Goal: Task Accomplishment & Management: Use online tool/utility

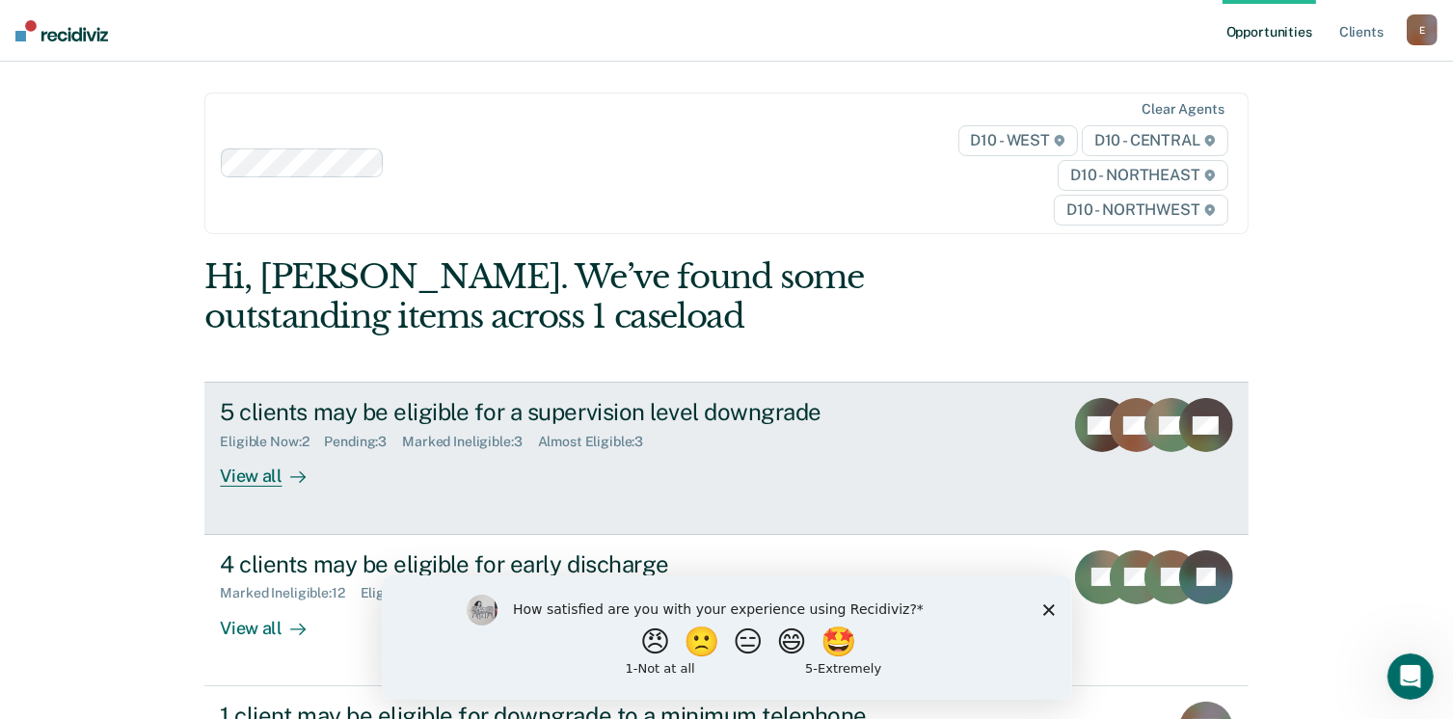
click at [283, 482] on div at bounding box center [294, 477] width 23 height 22
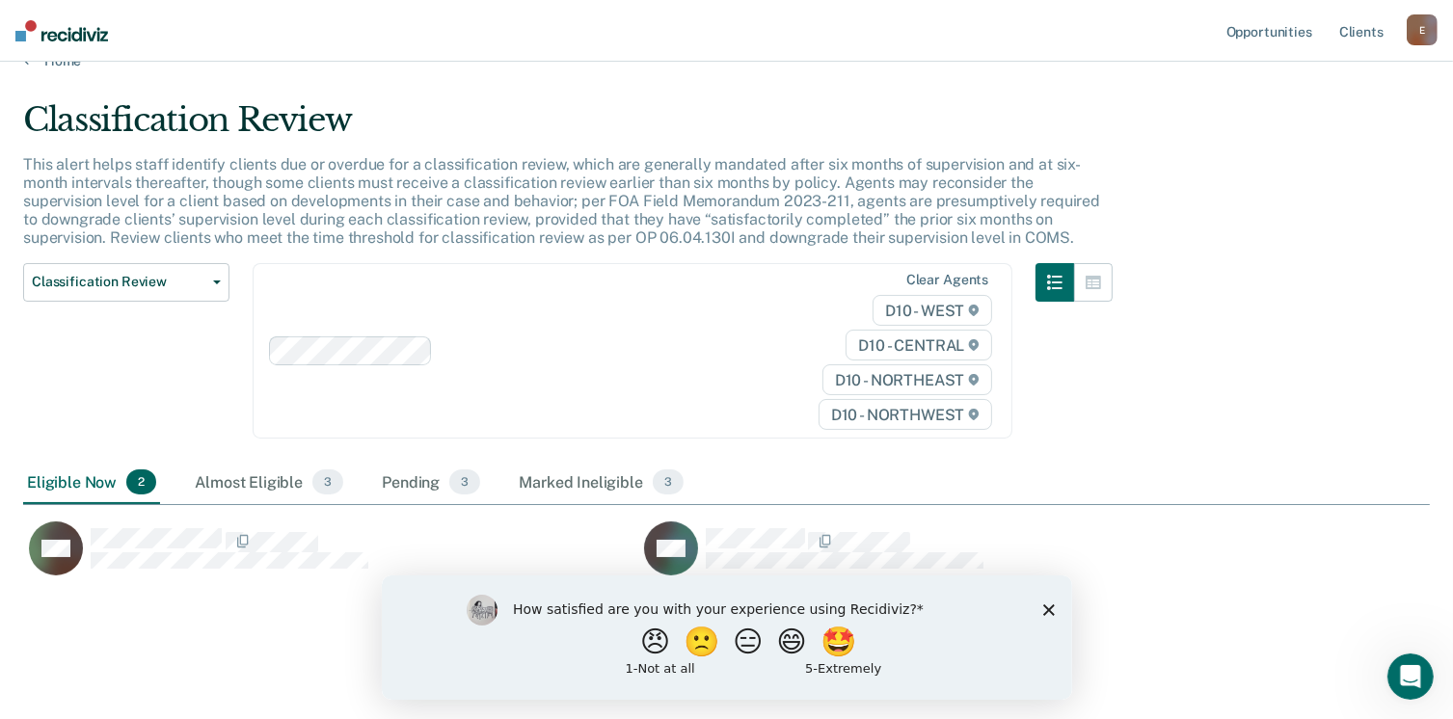
scroll to position [47, 0]
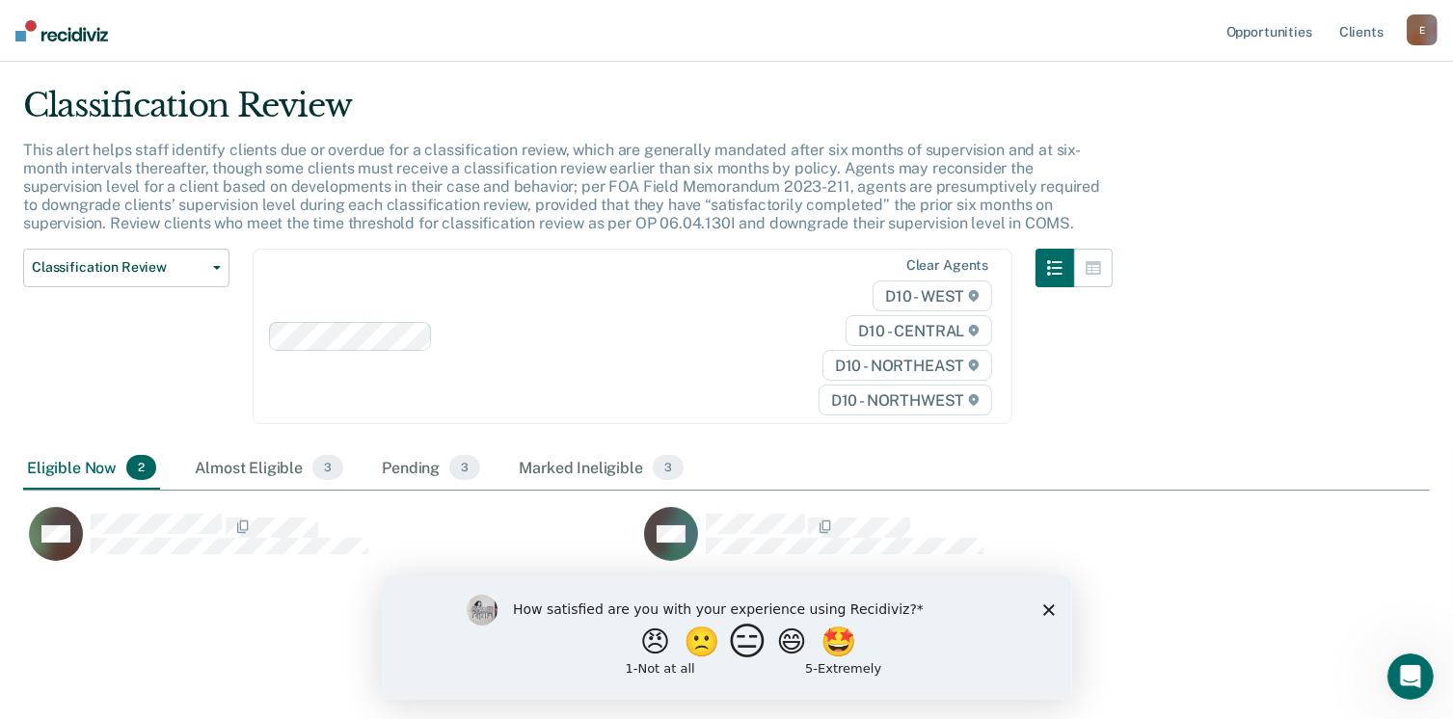
click at [741, 645] on button "😑" at bounding box center [749, 641] width 45 height 39
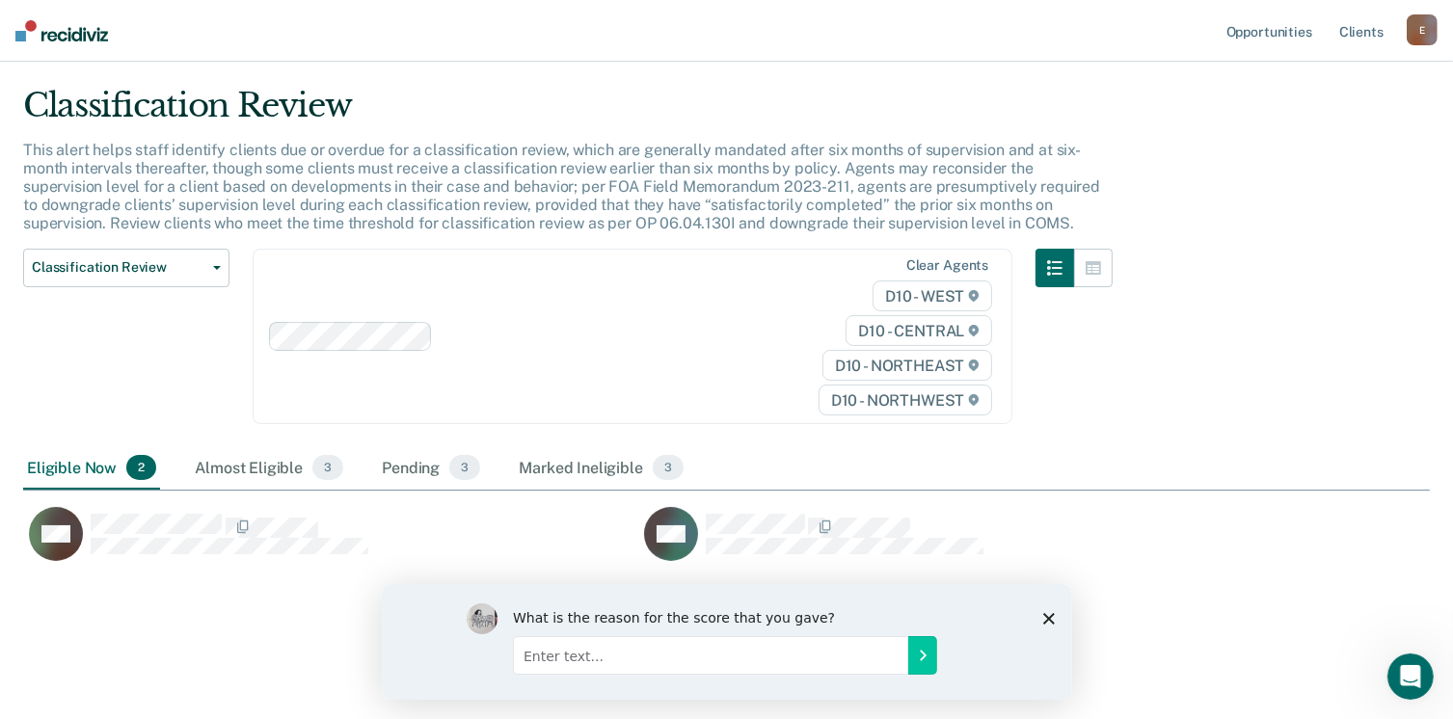
click at [943, 456] on div "Eligible Now 2 Almost Eligible 3 Pending 3 Marked Ineligible 3" at bounding box center [726, 468] width 1407 height 43
click at [1037, 616] on div "What is the reason for the score that you gave?" at bounding box center [726, 641] width 690 height 116
click at [1039, 620] on div "What is the reason for the score that you gave?" at bounding box center [726, 641] width 690 height 116
click at [1049, 616] on polygon "Close survey" at bounding box center [1048, 618] width 12 height 12
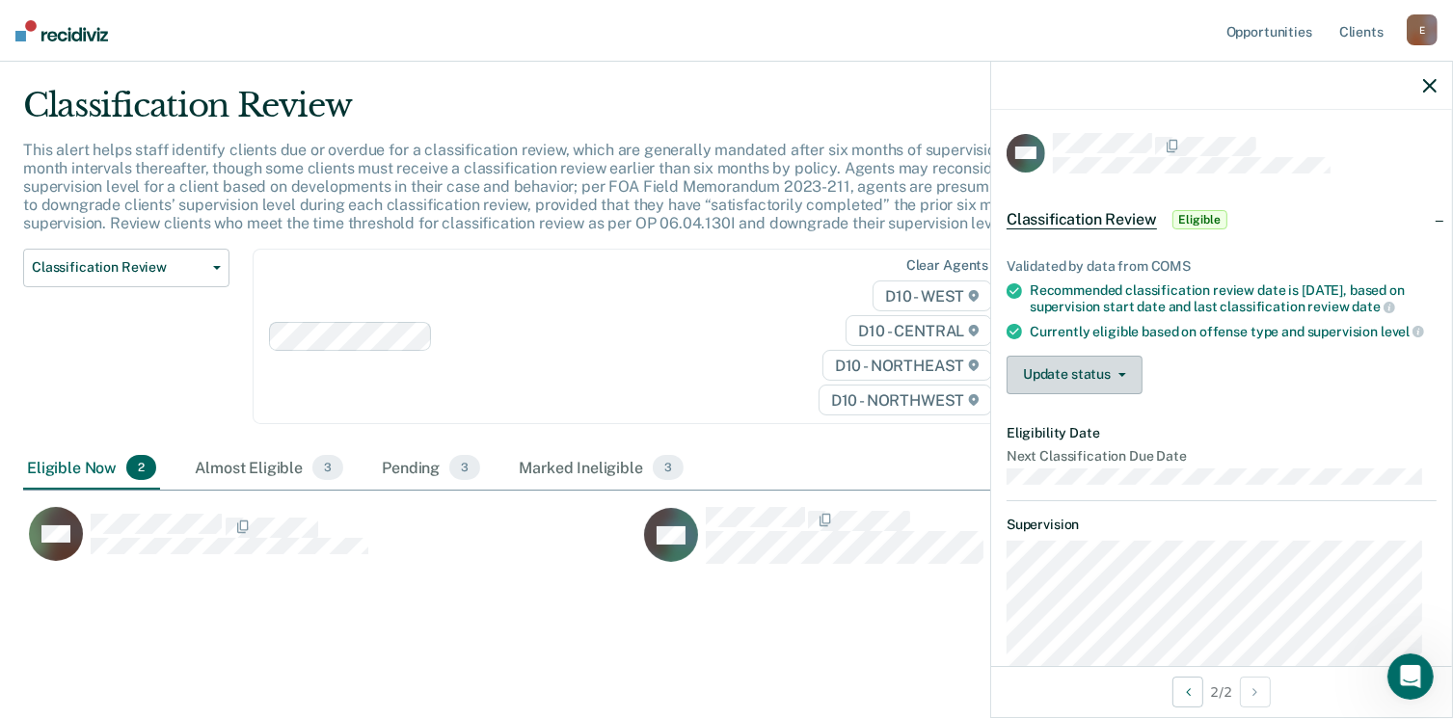
click at [1120, 393] on button "Update status" at bounding box center [1075, 375] width 136 height 39
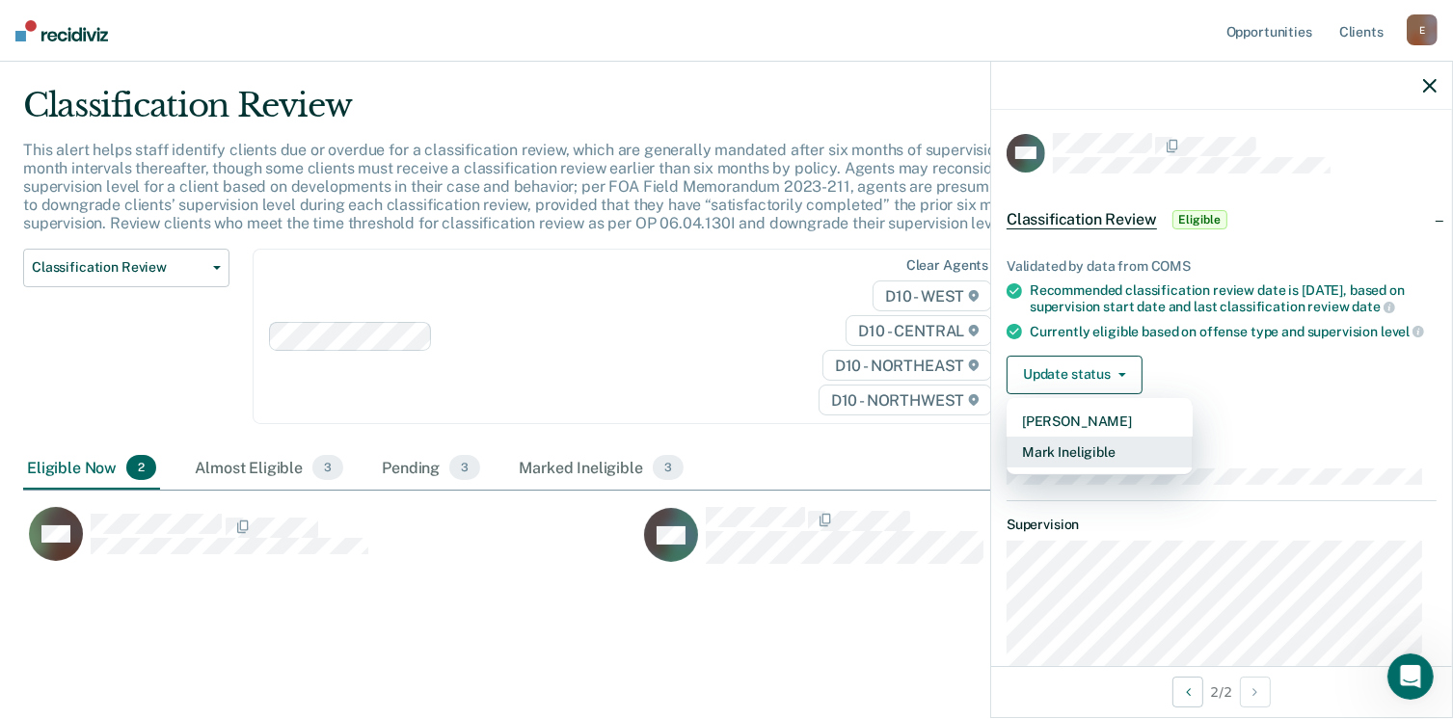
click at [1068, 466] on button "Mark Ineligible" at bounding box center [1100, 452] width 186 height 31
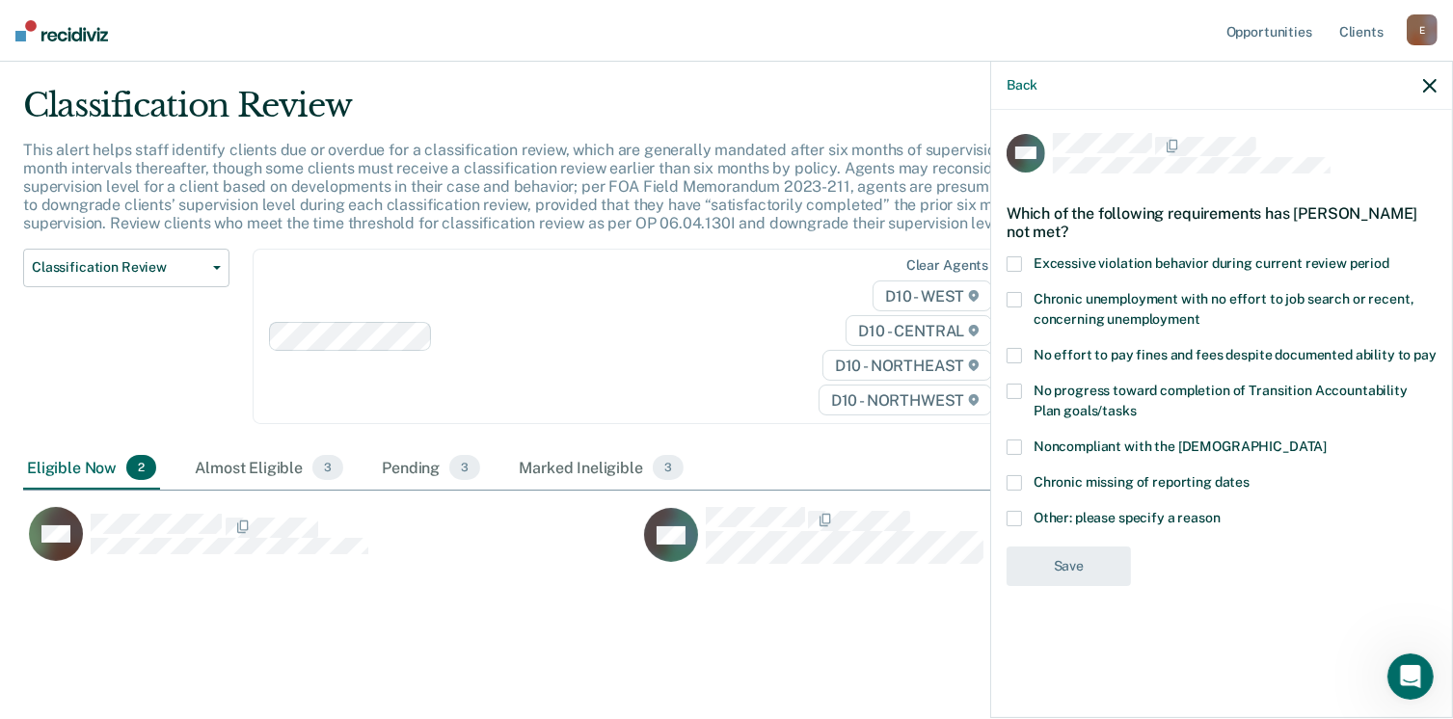
click at [1030, 356] on label "No effort to pay fines and fees despite documented ability to pay" at bounding box center [1222, 358] width 430 height 20
click at [1437, 348] on input "No effort to pay fines and fees despite documented ability to pay" at bounding box center [1437, 348] width 0 height 0
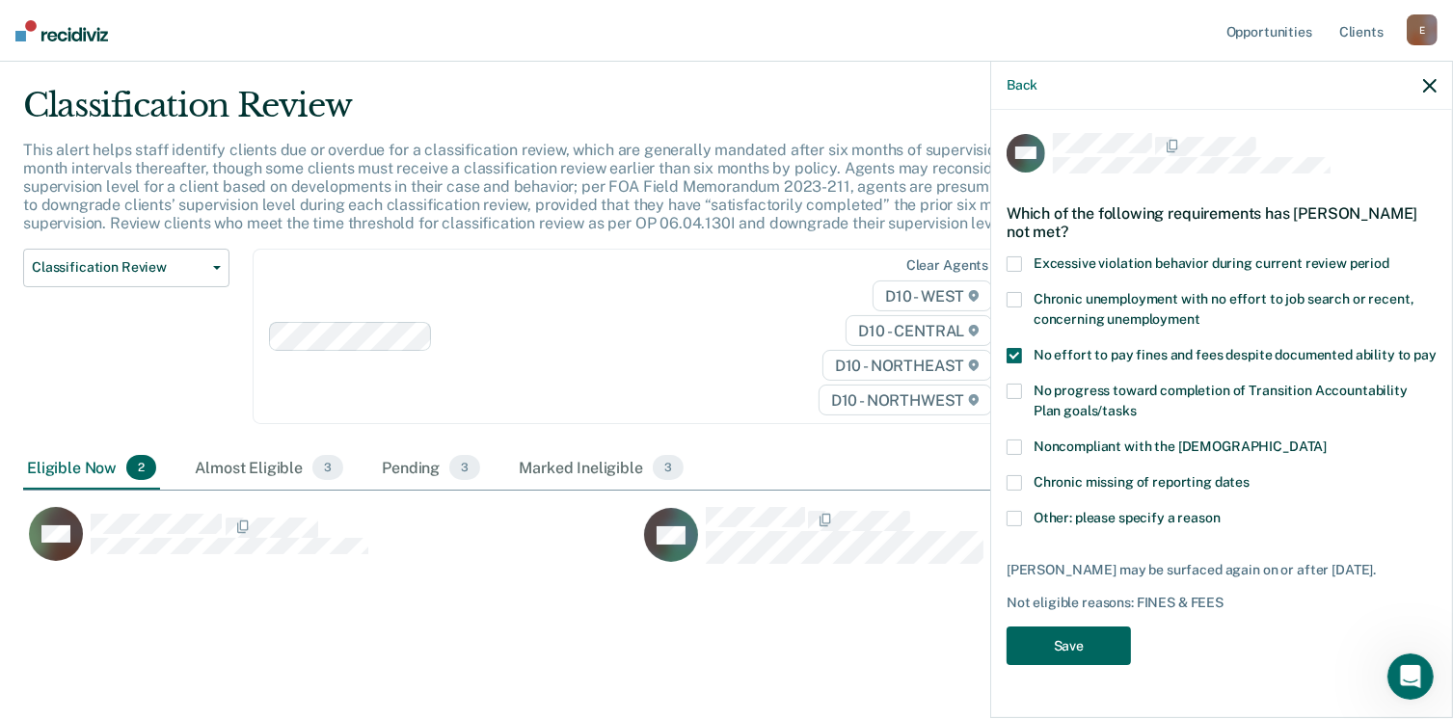
click at [1049, 649] on button "Save" at bounding box center [1069, 647] width 124 height 40
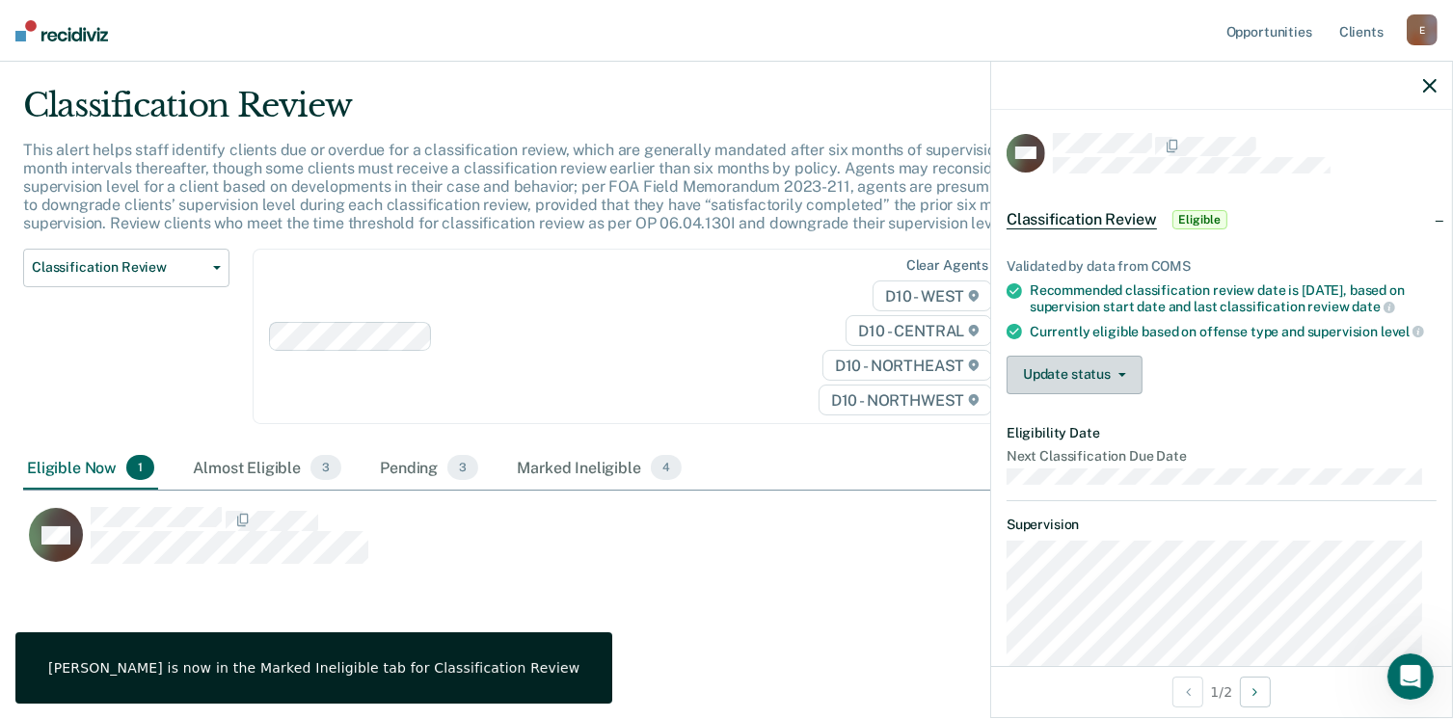
click at [1116, 377] on button "Update status" at bounding box center [1075, 375] width 136 height 39
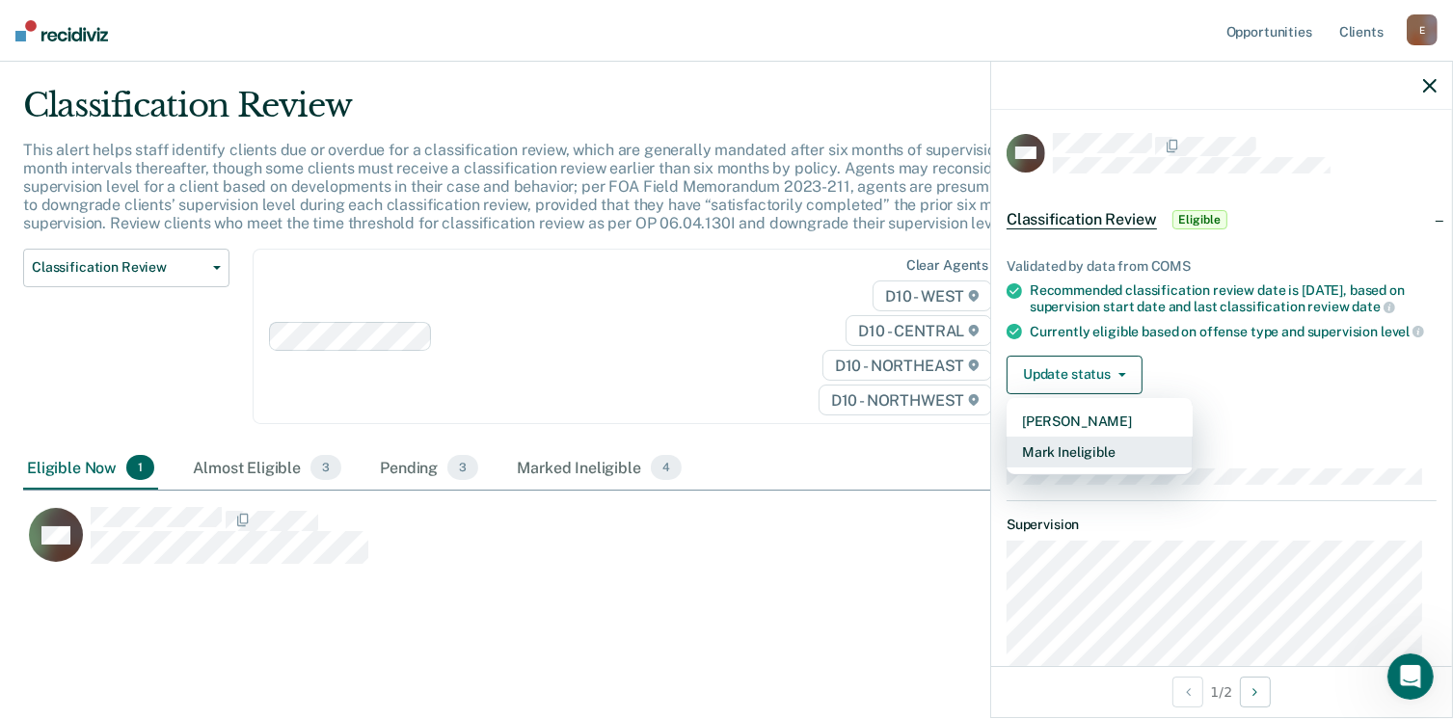
click at [1084, 462] on button "Mark Ineligible" at bounding box center [1100, 452] width 186 height 31
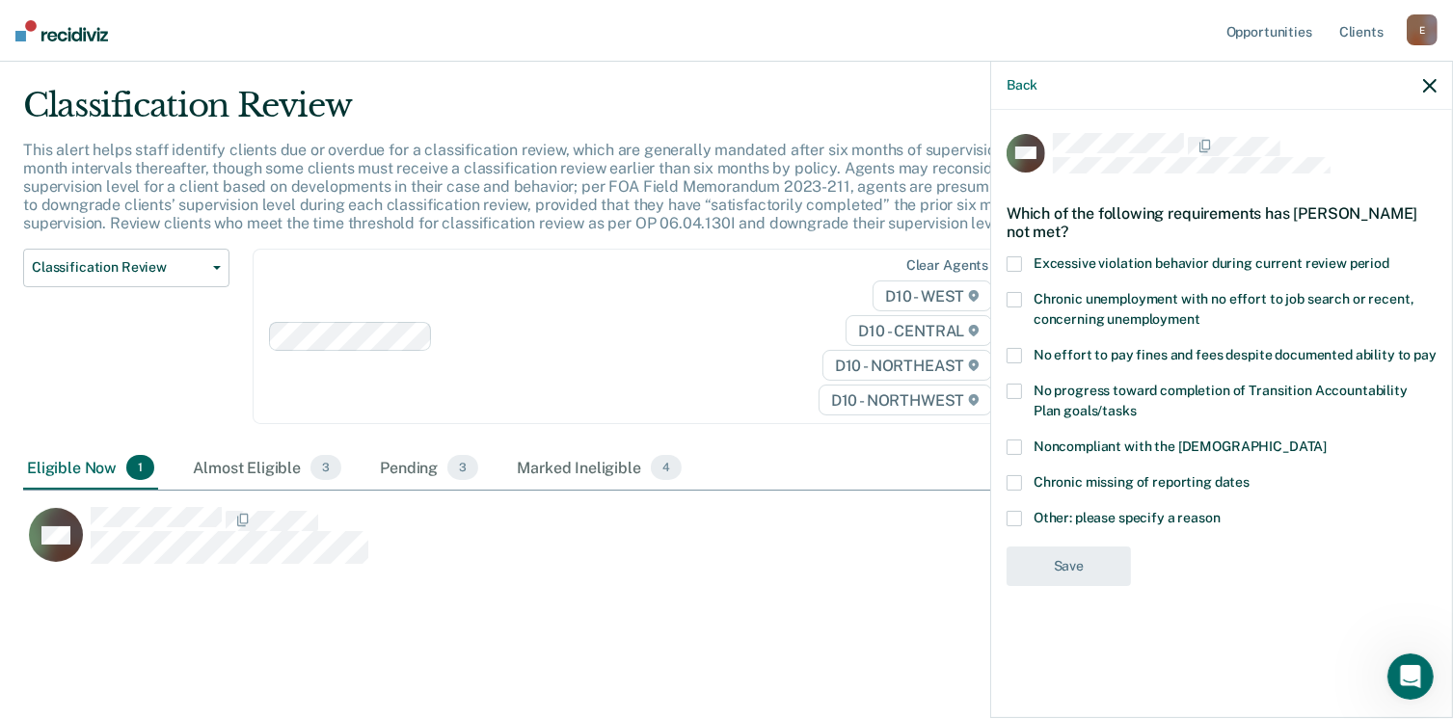
click at [1036, 353] on span "No effort to pay fines and fees despite documented ability to pay" at bounding box center [1235, 354] width 403 height 15
click at [1437, 348] on input "No effort to pay fines and fees despite documented ability to pay" at bounding box center [1437, 348] width 0 height 0
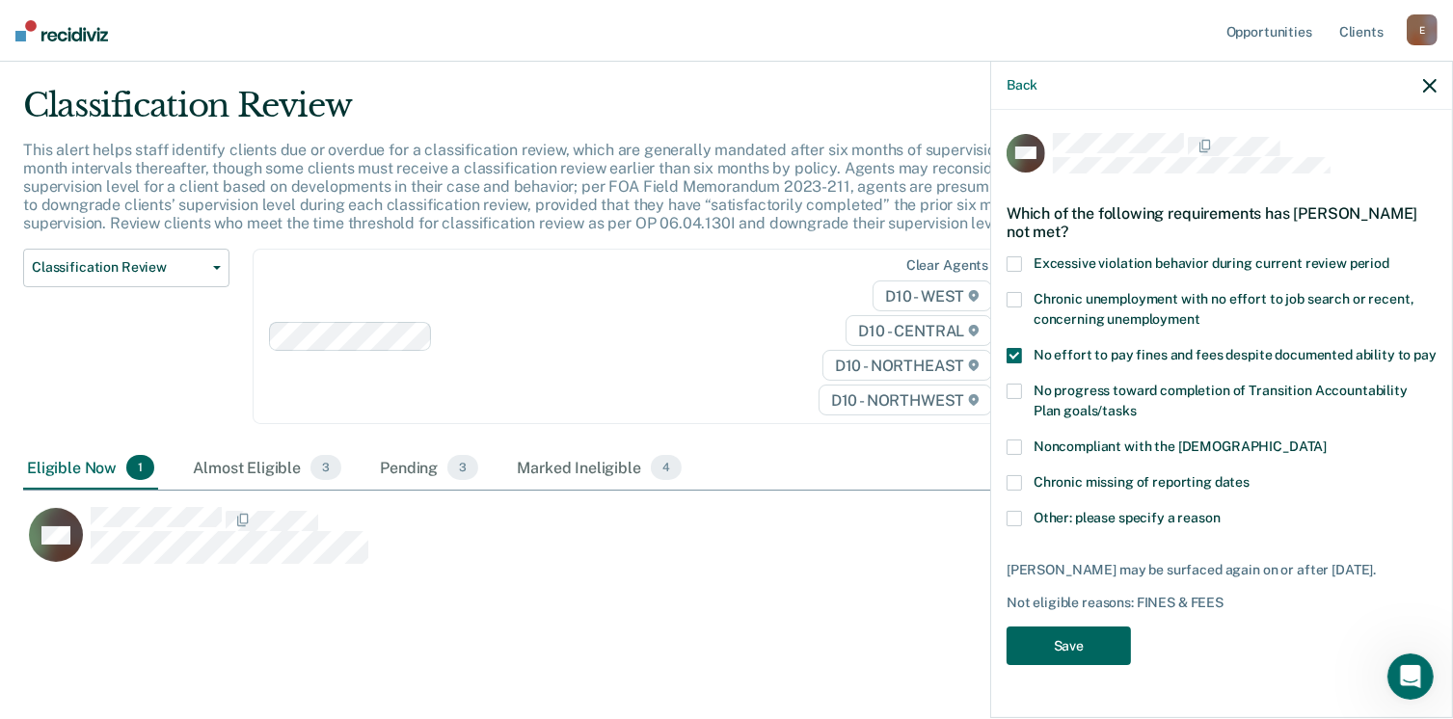
drag, startPoint x: 1084, startPoint y: 652, endPoint x: 1076, endPoint y: 644, distance: 10.9
click at [1082, 652] on button "Save" at bounding box center [1069, 647] width 124 height 40
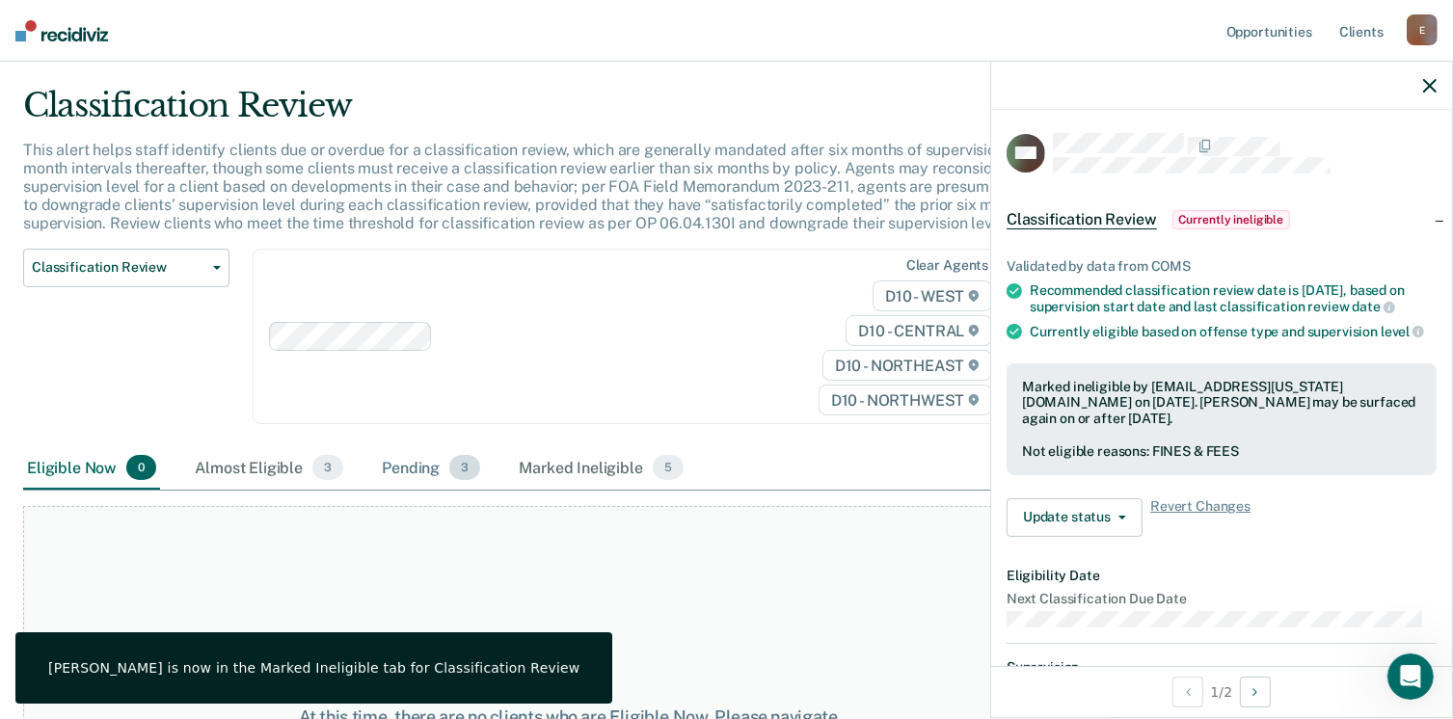
click at [388, 468] on div "Pending 3" at bounding box center [431, 468] width 106 height 42
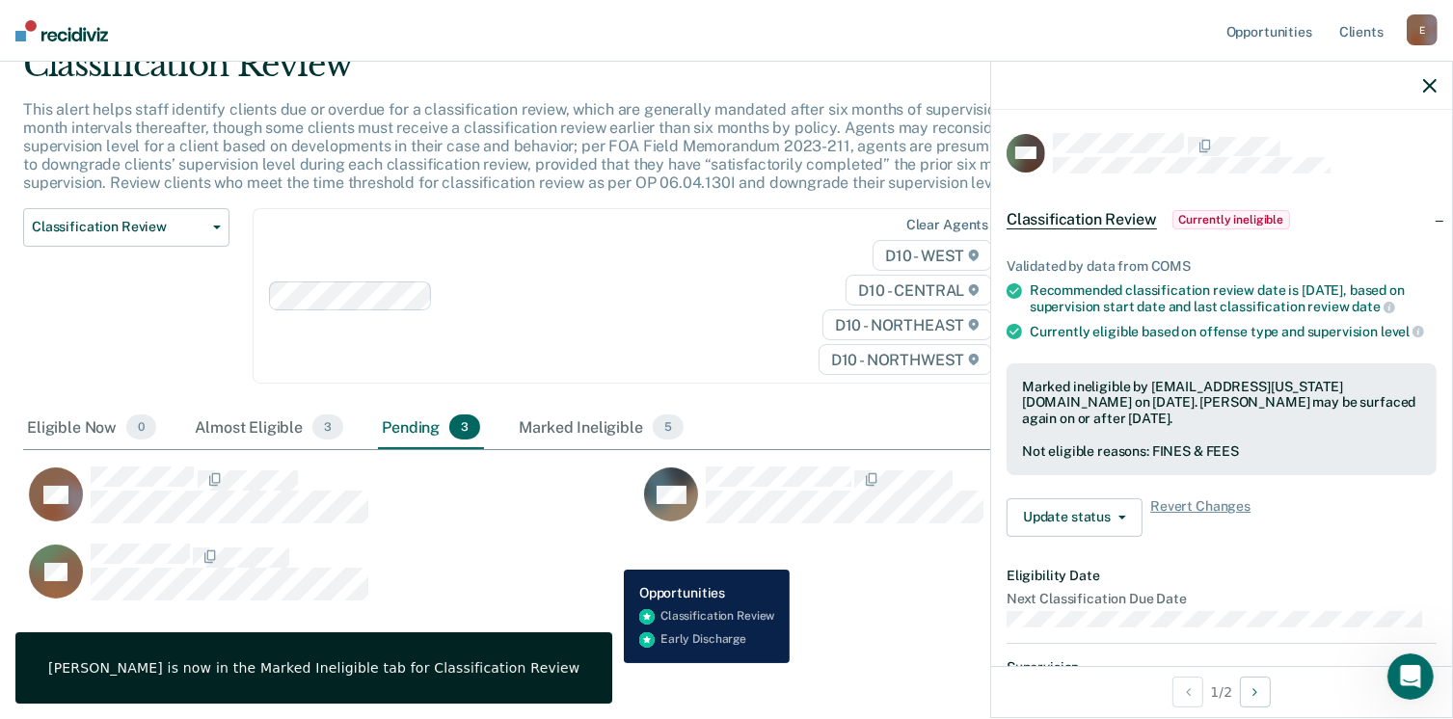
scroll to position [124, 0]
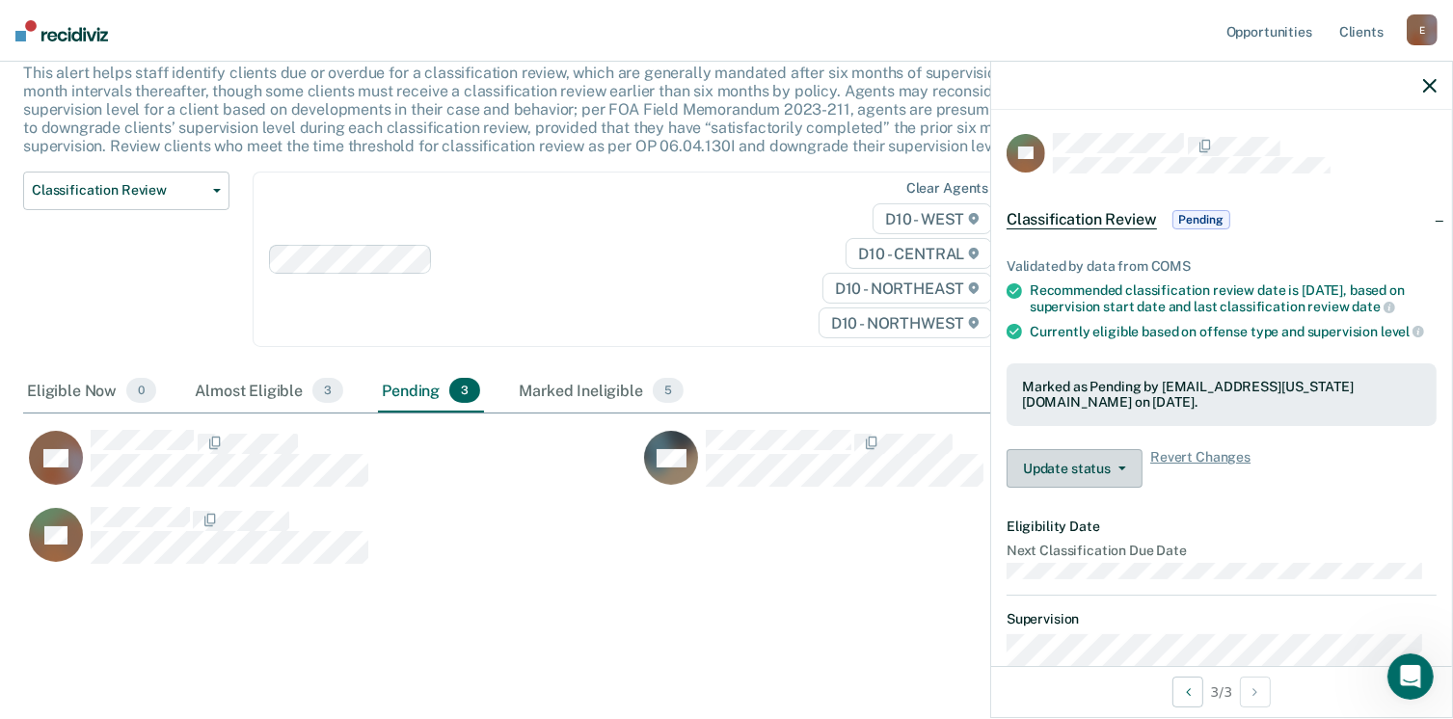
click at [1123, 488] on button "Update status" at bounding box center [1075, 468] width 136 height 39
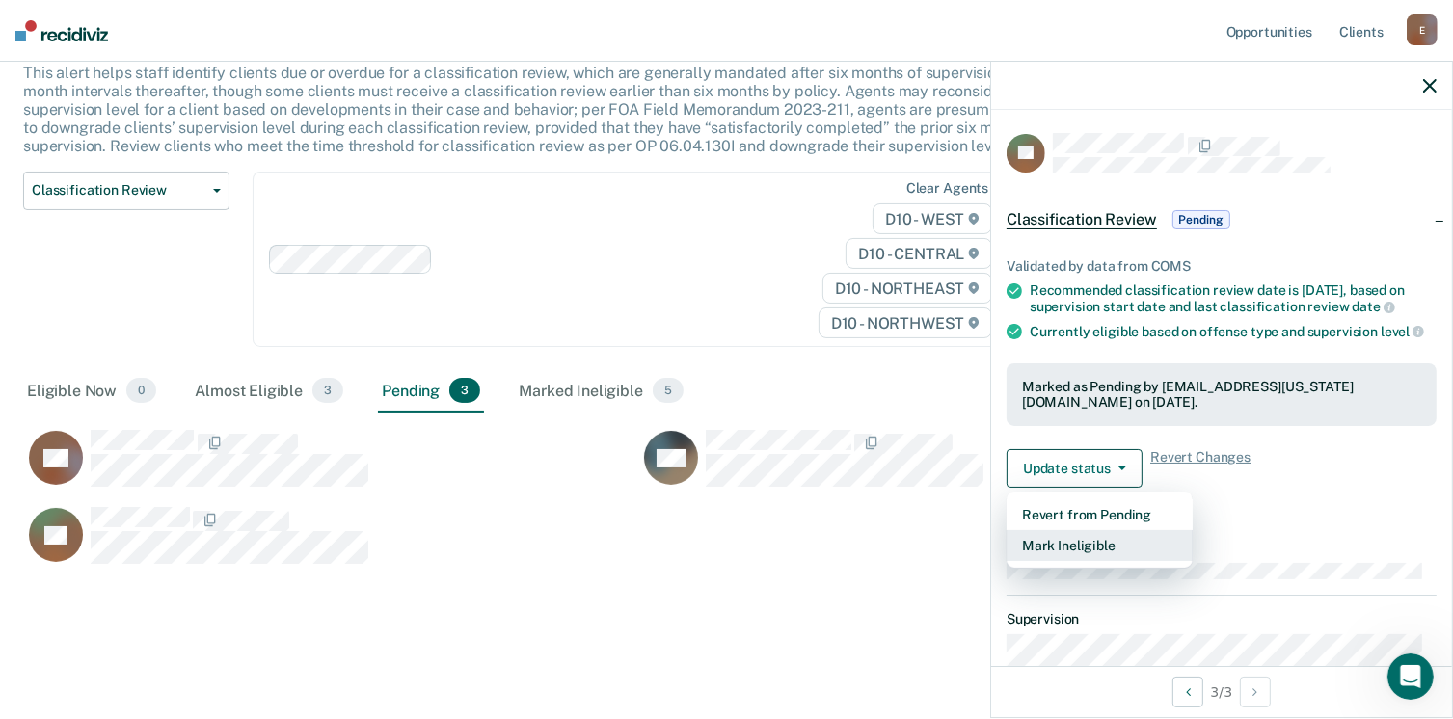
click at [1107, 561] on button "Mark Ineligible" at bounding box center [1100, 545] width 186 height 31
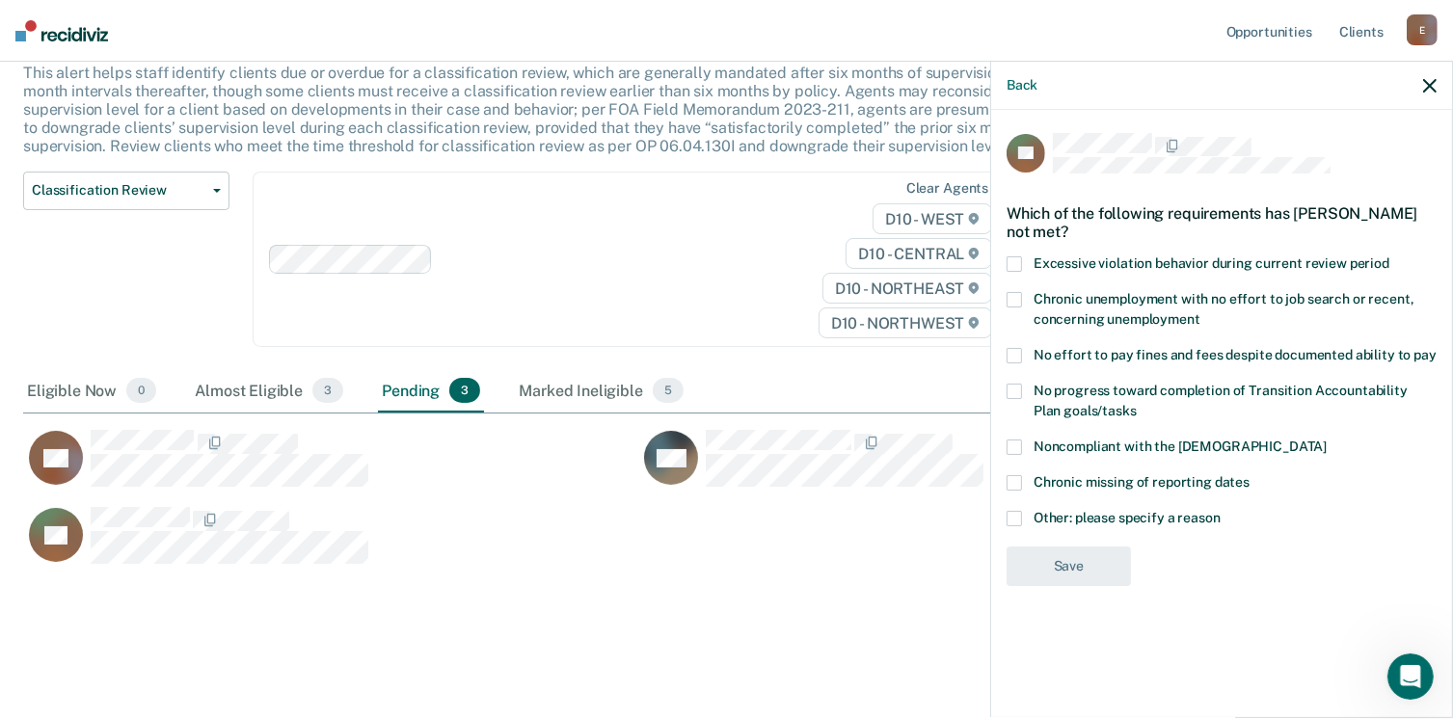
click at [1038, 510] on span "Other: please specify a reason" at bounding box center [1127, 517] width 187 height 15
click at [1221, 511] on input "Other: please specify a reason" at bounding box center [1221, 511] width 0 height 0
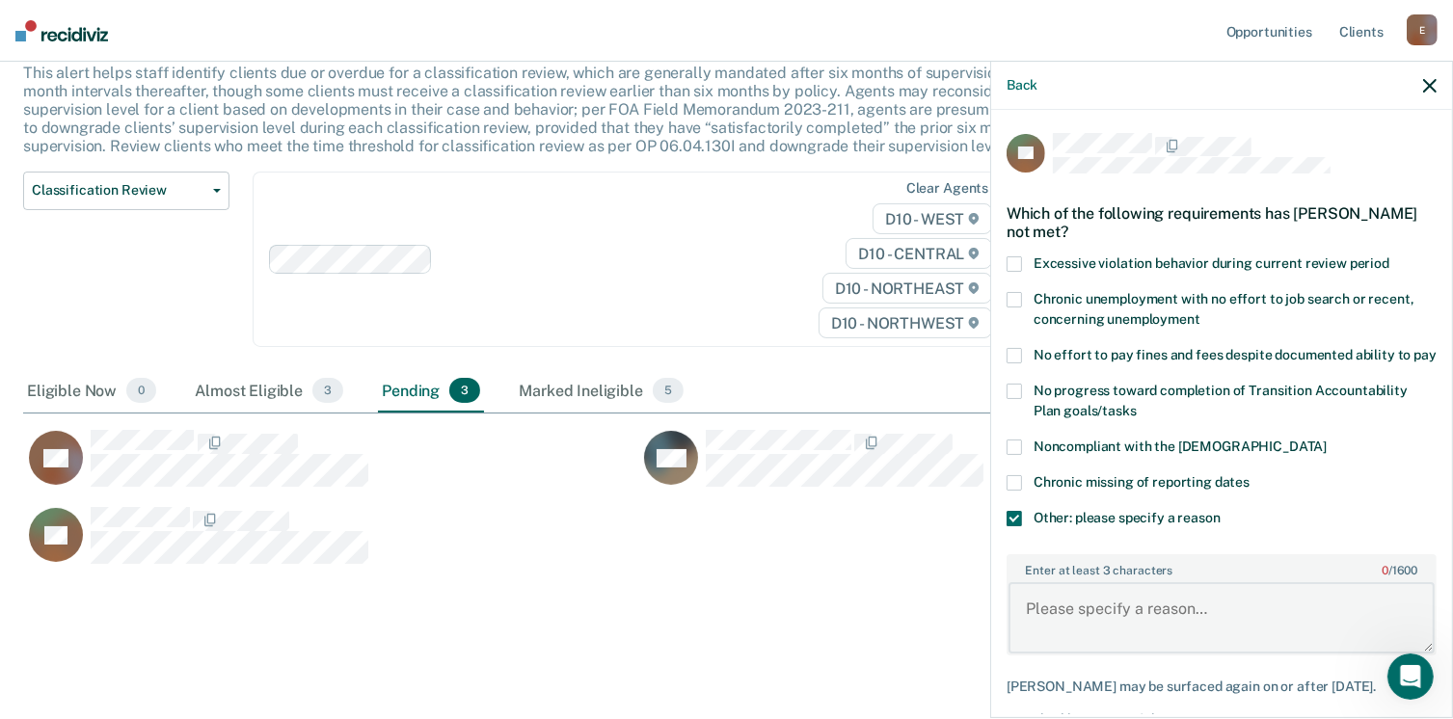
click at [1074, 621] on textarea "Enter at least 3 characters 0 / 1600" at bounding box center [1222, 617] width 426 height 71
type textarea "d"
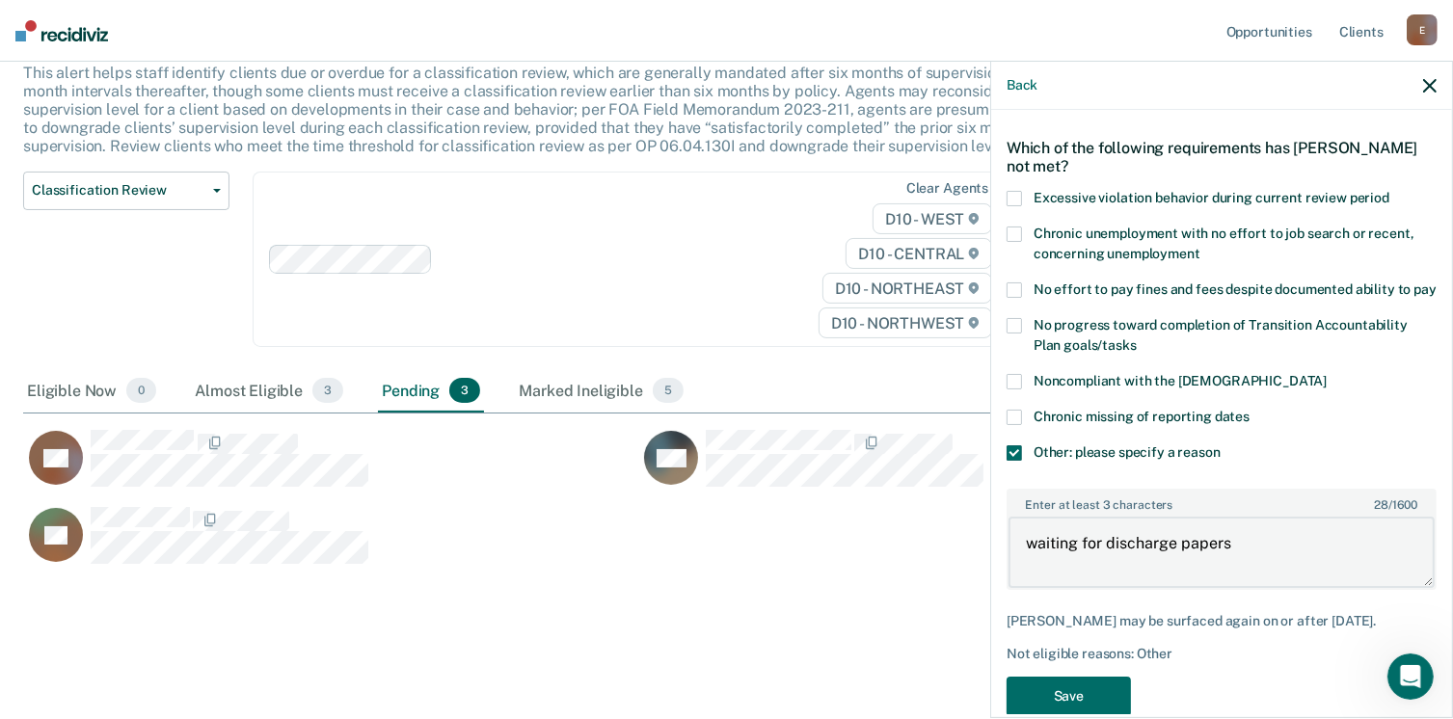
scroll to position [119, 0]
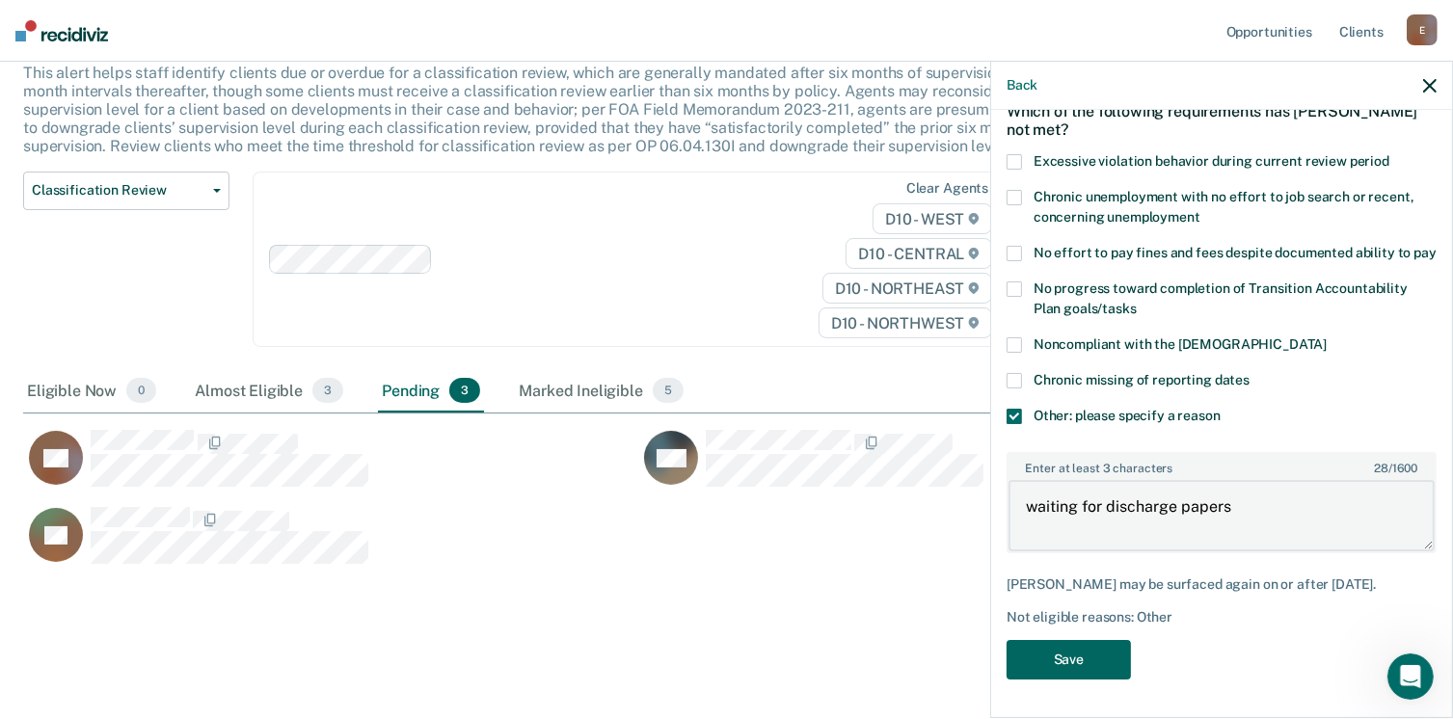
type textarea "waiting for discharge papers"
drag, startPoint x: 1053, startPoint y: 664, endPoint x: 1051, endPoint y: 648, distance: 16.5
click at [1053, 660] on button "Save" at bounding box center [1069, 660] width 124 height 40
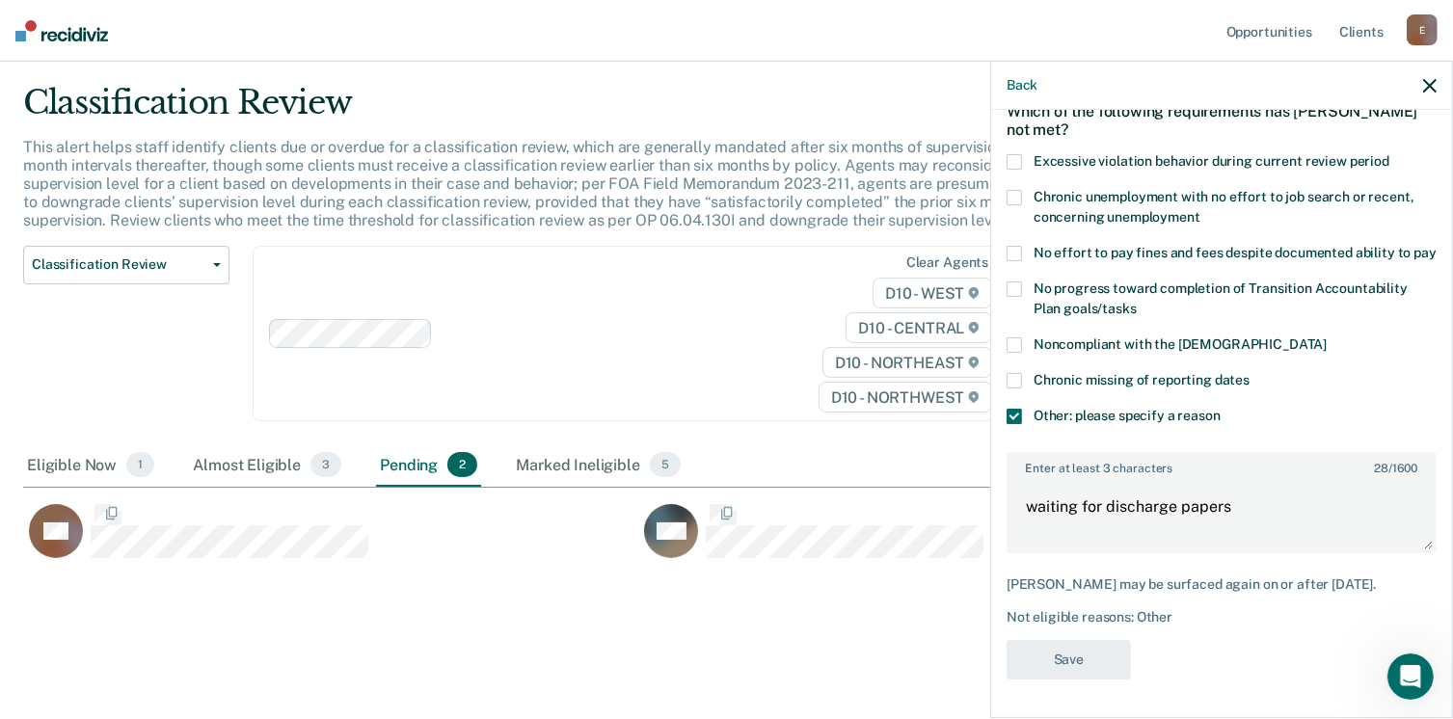
scroll to position [474, 1392]
